Goal: Transaction & Acquisition: Purchase product/service

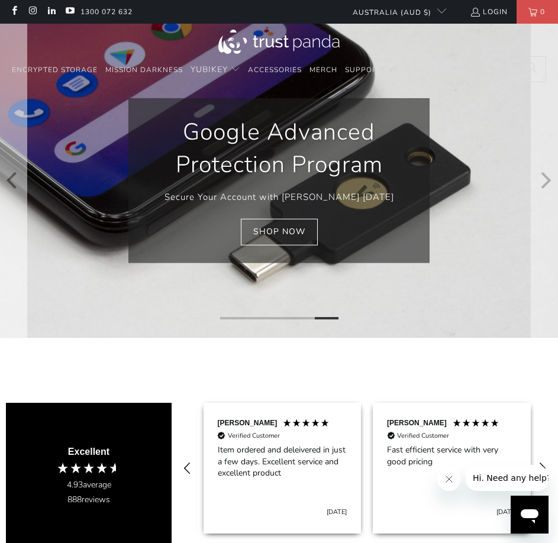
scroll to position [0, 848]
click at [10, 181] on icon "Previous" at bounding box center [12, 180] width 10 height 17
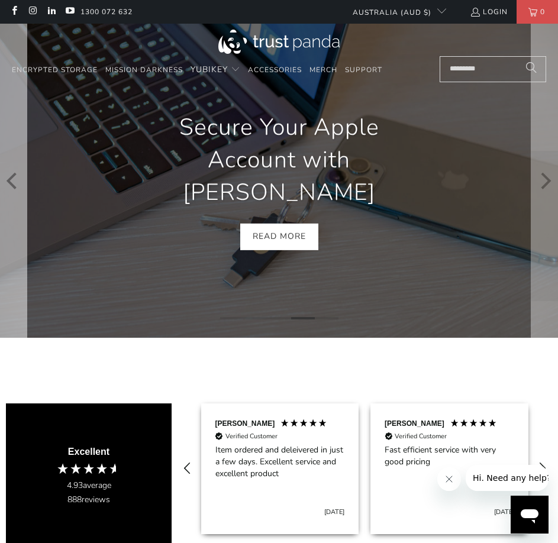
click at [10, 181] on icon "Previous" at bounding box center [12, 180] width 10 height 17
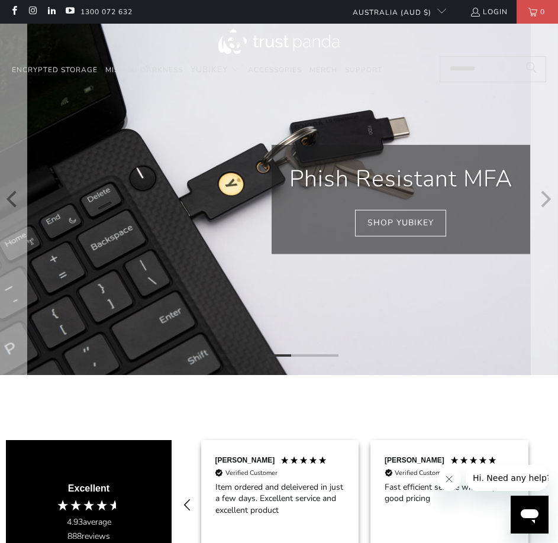
click at [10, 181] on icon "Previous" at bounding box center [13, 198] width 17 height 211
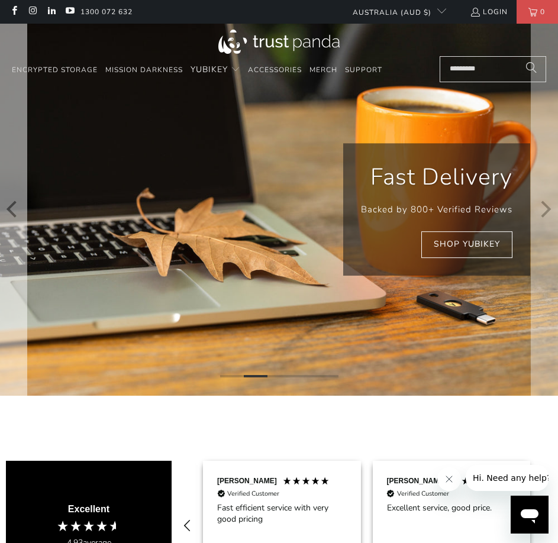
scroll to position [0, 1017]
click at [11, 182] on icon "Previous" at bounding box center [13, 209] width 17 height 223
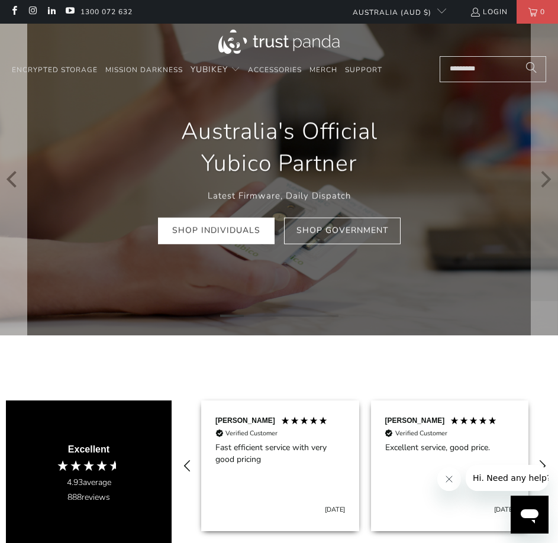
click at [24, 179] on button "Previous" at bounding box center [13, 180] width 28 height 312
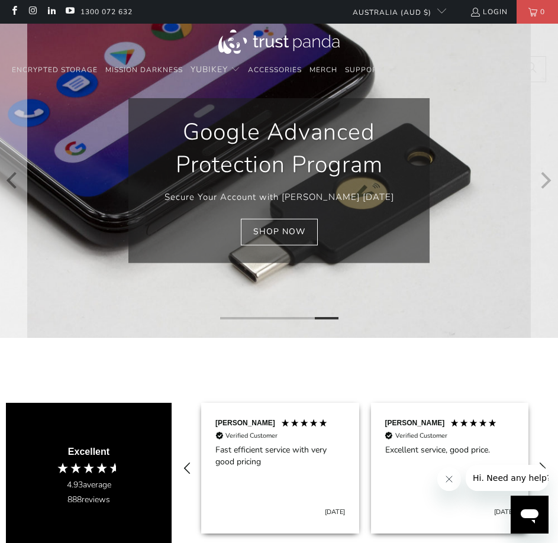
click at [24, 179] on button "Previous" at bounding box center [13, 181] width 28 height 314
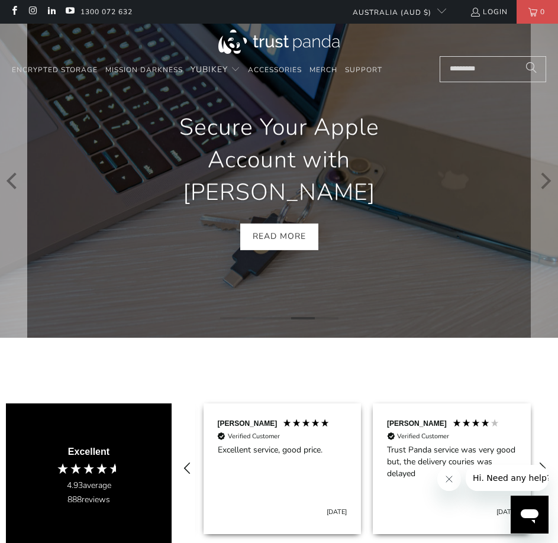
scroll to position [0, 1187]
click at [24, 179] on button "Previous" at bounding box center [13, 181] width 28 height 314
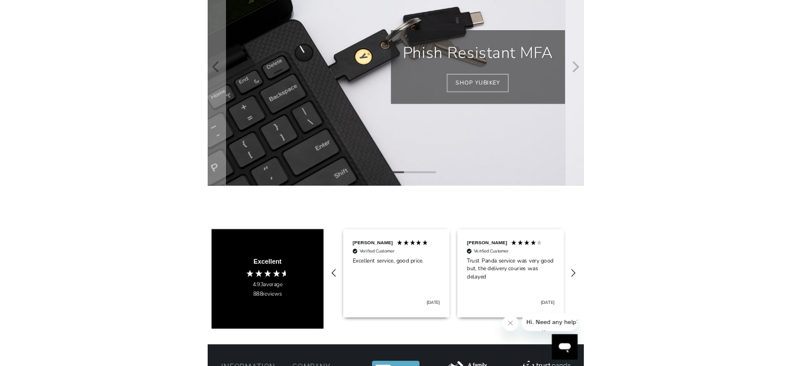
scroll to position [0, 0]
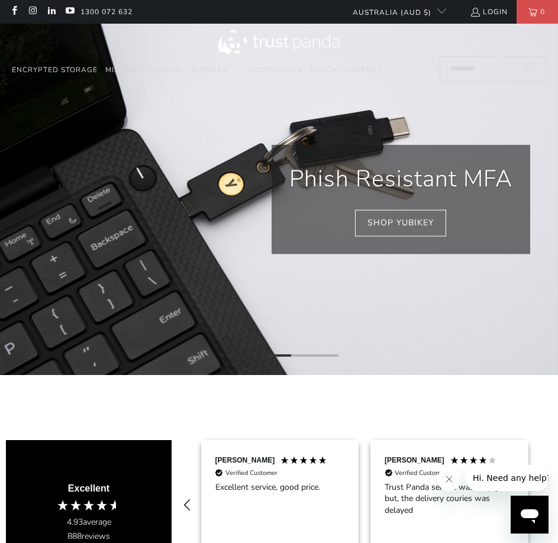
click at [477, 72] on input "Search..." at bounding box center [493, 69] width 106 height 26
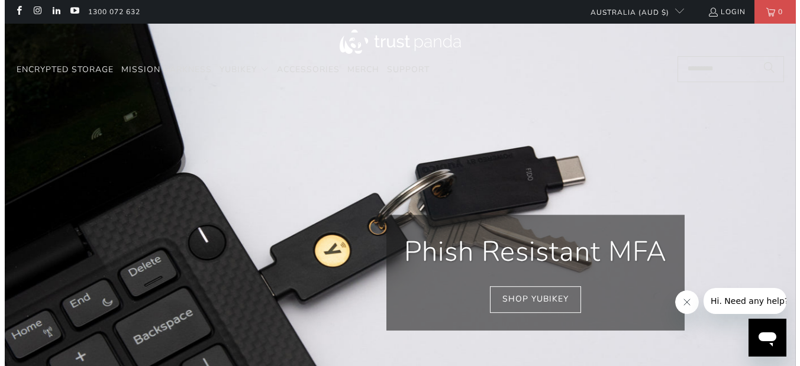
scroll to position [0, 1144]
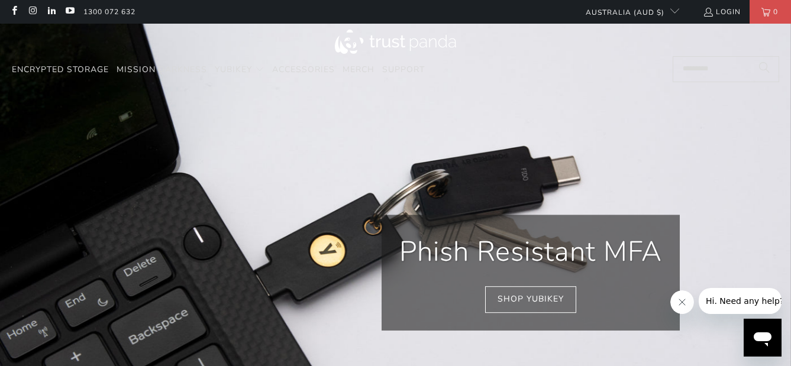
click at [557, 70] on input "Search..." at bounding box center [726, 69] width 106 height 26
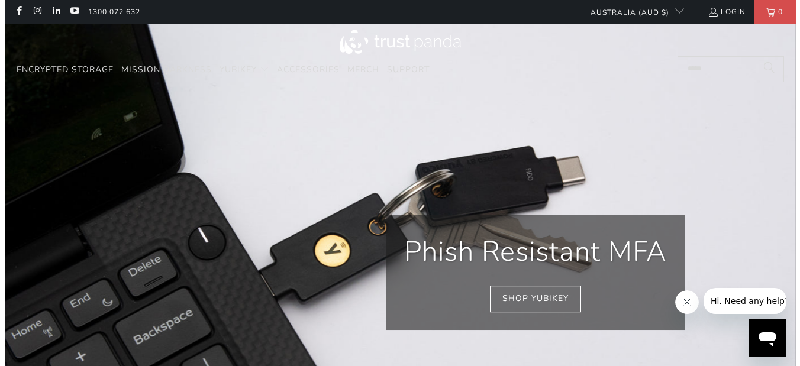
scroll to position [0, 1162]
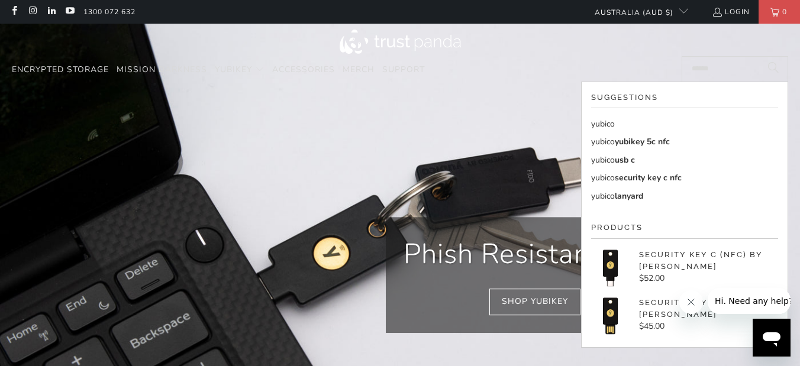
type input "******"
click at [557, 124] on link "yubico" at bounding box center [684, 124] width 187 height 13
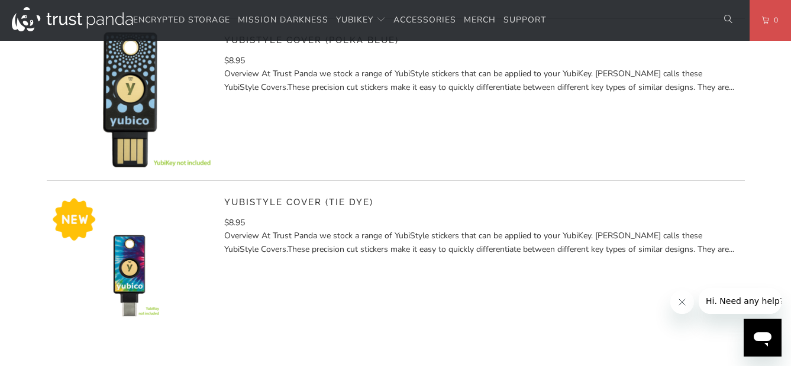
scroll to position [1716, 0]
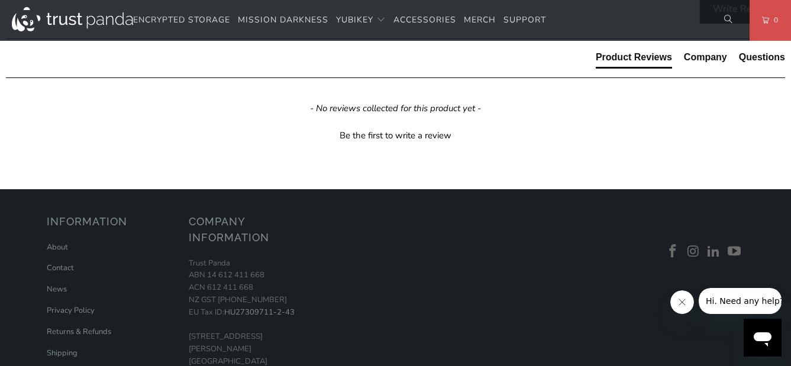
scroll to position [651, 0]
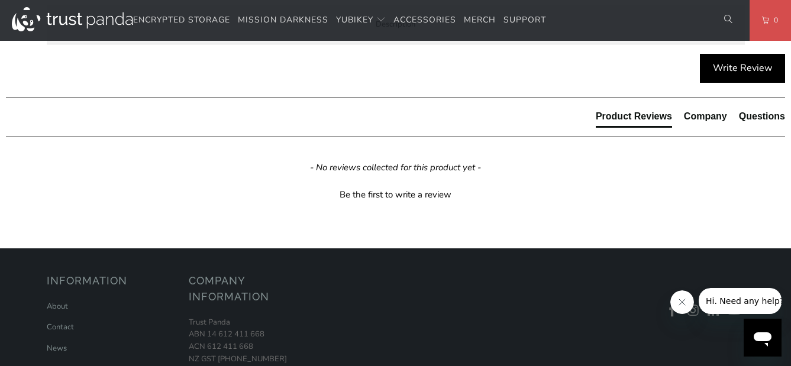
click at [0, 0] on span "Enterprise and Government" at bounding box center [0, 0] width 0 height 0
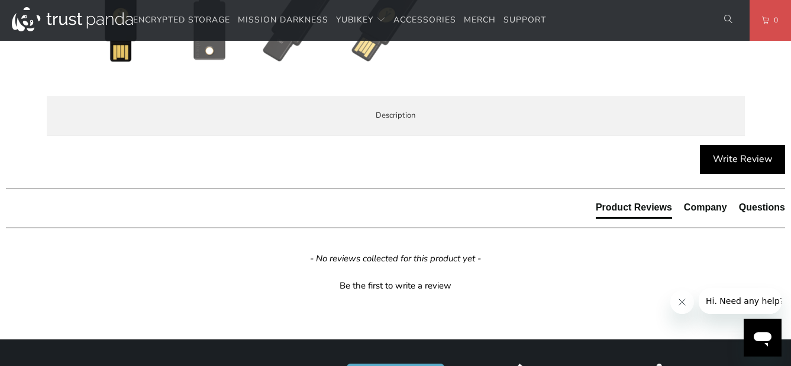
scroll to position [532, 0]
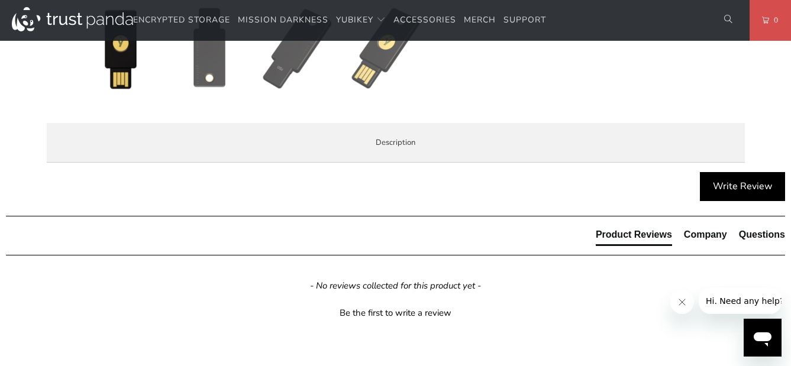
click at [0, 0] on span "Specifications" at bounding box center [0, 0] width 0 height 0
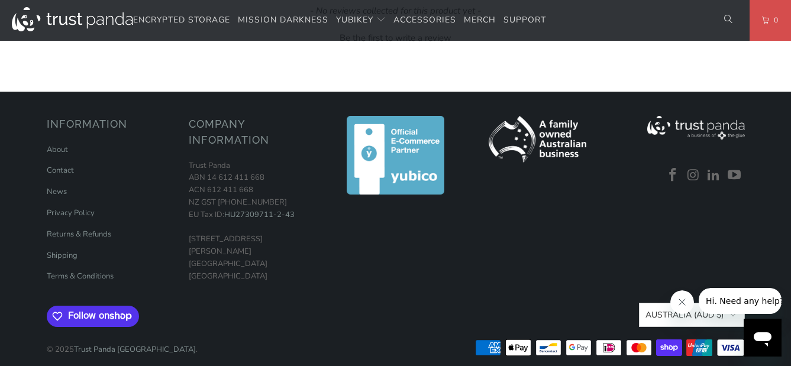
scroll to position [828, 0]
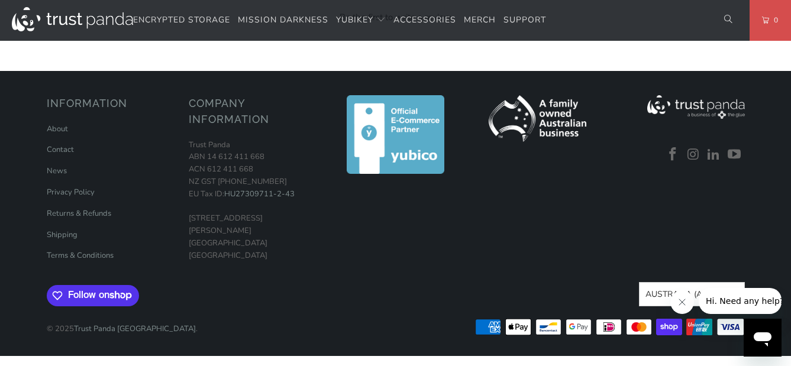
drag, startPoint x: 214, startPoint y: 150, endPoint x: 383, endPoint y: 150, distance: 169.2
click at [0, 0] on td "1Password, Keeper®, Bitwarden Premium" at bounding box center [0, 0] width 0 height 0
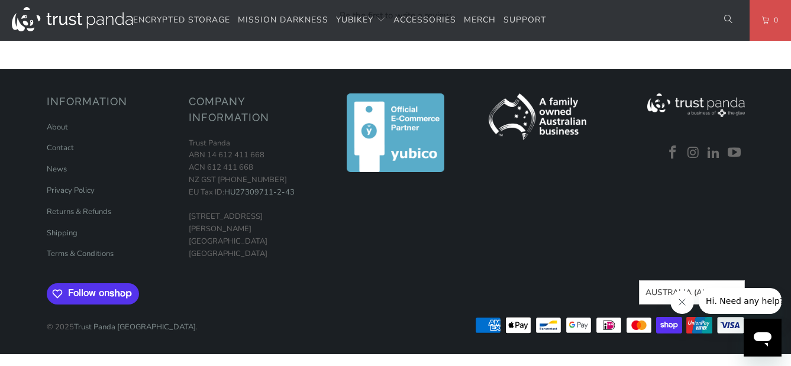
scroll to position [887, 0]
drag, startPoint x: 263, startPoint y: 169, endPoint x: 285, endPoint y: 167, distance: 22.0
click at [0, 0] on td "WebAuthn, FIDO2 CTAP1, FIDO2 CTAP2, Universal 2nd Factor (U2F)" at bounding box center [0, 0] width 0 height 0
drag, startPoint x: 256, startPoint y: 167, endPoint x: 311, endPoint y: 167, distance: 55.0
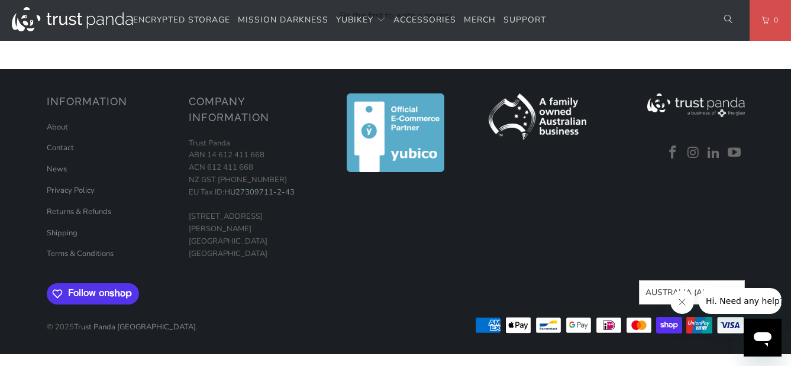
click at [0, 0] on td "WebAuthn, FIDO2 CTAP1, FIDO2 CTAP2, Universal 2nd Factor (U2F)" at bounding box center [0, 0] width 0 height 0
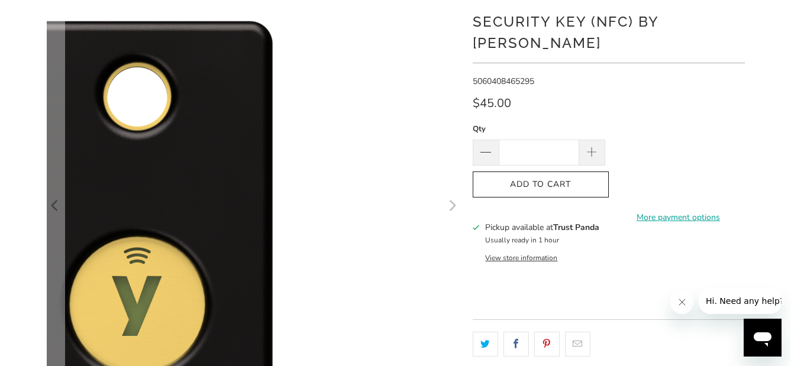
scroll to position [0, 0]
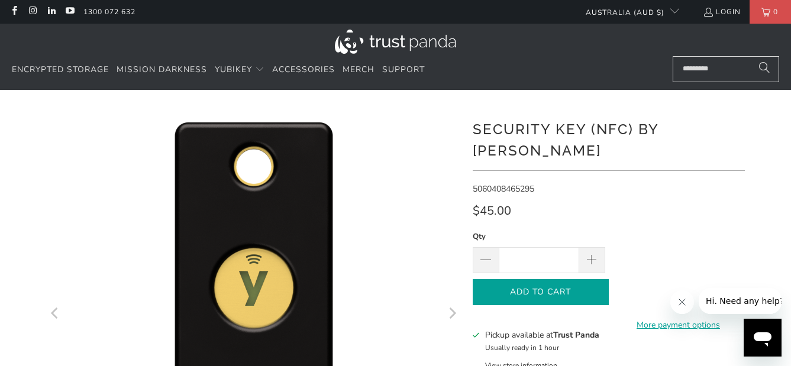
click at [531, 283] on icon "button" at bounding box center [540, 292] width 19 height 19
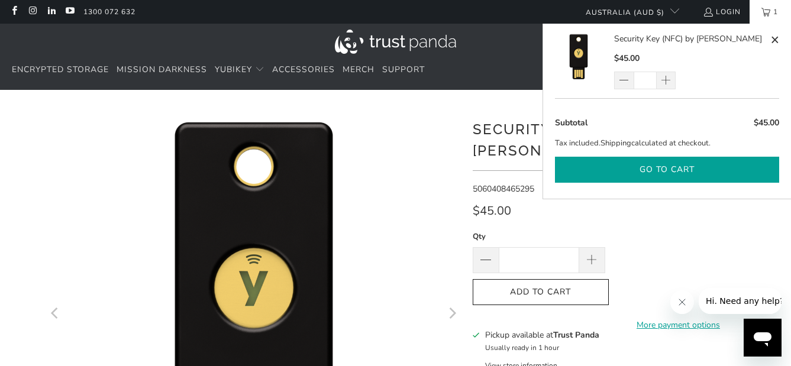
click at [666, 169] on button "Go to cart" at bounding box center [667, 170] width 224 height 27
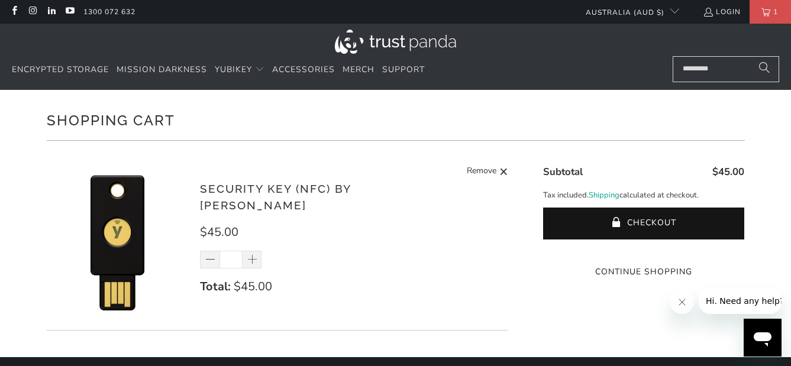
scroll to position [59, 0]
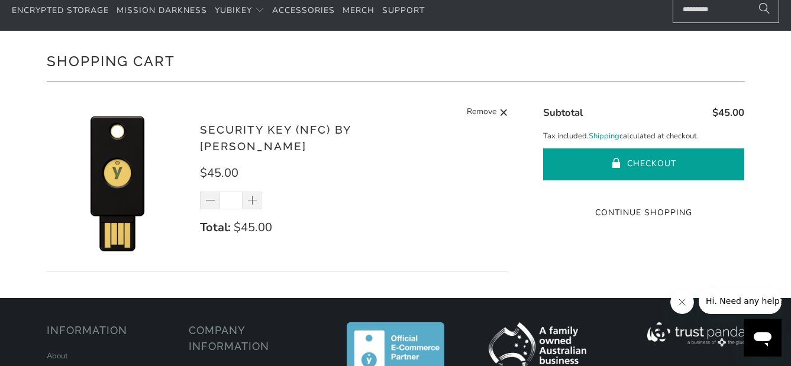
click at [625, 155] on button "Checkout" at bounding box center [643, 164] width 201 height 32
